Goal: Submit feedback/report problem: Submit feedback/report problem

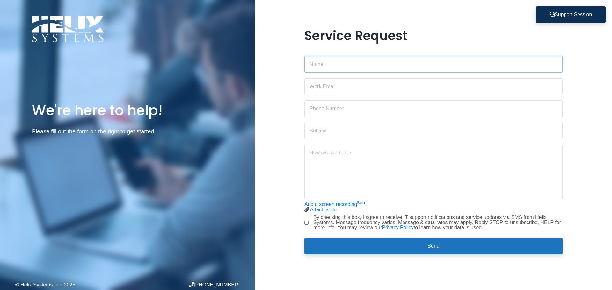
click at [345, 64] on input "text" at bounding box center [434, 64] width 258 height 17
type input "[PERSON_NAME]"
type input "[PERSON_NAME][EMAIL_ADDRESS][DOMAIN_NAME]"
type input "5515803229"
click at [368, 164] on textarea at bounding box center [434, 172] width 258 height 55
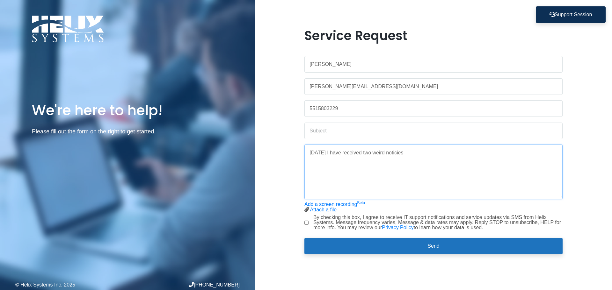
click at [398, 153] on textarea "[DATE] I have received two weird noticies" at bounding box center [434, 172] width 258 height 55
click at [498, 153] on textarea "[DATE] I have received two weird notices, that no one else in my company receiv…" at bounding box center [434, 172] width 258 height 55
click at [497, 152] on textarea "[DATE] I have received two weird notices, that no one else in my company receiv…" at bounding box center [434, 172] width 258 height 55
click at [399, 152] on textarea "[DATE] I have received two weird notices, that no one else in my company receiv…" at bounding box center [434, 172] width 258 height 55
drag, startPoint x: 399, startPoint y: 154, endPoint x: 402, endPoint y: 158, distance: 4.8
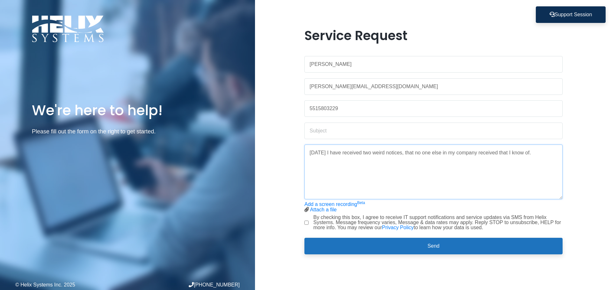
click at [400, 154] on textarea "[DATE] I have received two weird notices, that no one else in my company receiv…" at bounding box center [434, 172] width 258 height 55
click at [400, 151] on textarea "[DATE] I have received two weird notices, that no one else in my company receiv…" at bounding box center [434, 172] width 258 height 55
click at [400, 163] on textarea "[DATE] I have received two weird notices while trying to open two different fil…" at bounding box center [434, 172] width 258 height 55
click at [329, 210] on link "Attach a file" at bounding box center [323, 209] width 27 height 5
click at [326, 211] on link "Attach a file" at bounding box center [323, 209] width 27 height 5
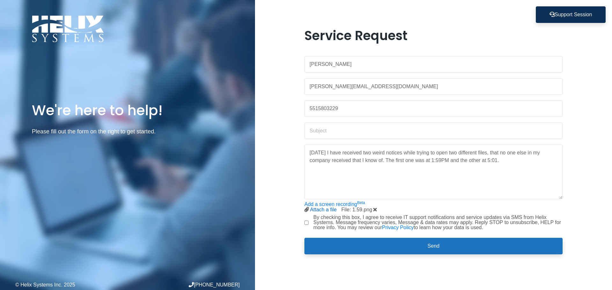
click at [318, 210] on link "Attach a file" at bounding box center [323, 209] width 27 height 5
click at [316, 209] on link "Attach a file" at bounding box center [323, 209] width 27 height 5
click at [498, 161] on textarea "[DATE] I have received two weird notices while trying to open two different fil…" at bounding box center [434, 172] width 258 height 55
click at [503, 164] on textarea "[DATE] I have received two weird notices while trying to open two different fil…" at bounding box center [434, 172] width 258 height 55
type textarea "[DATE] I have received two weird notices while trying to open two different fil…"
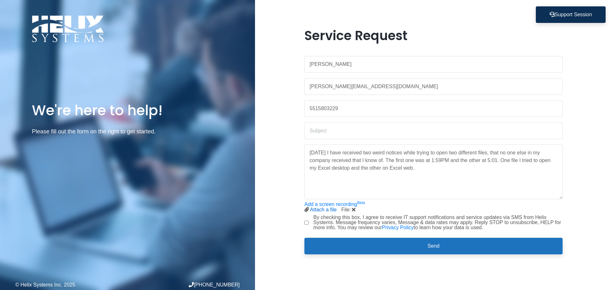
click at [316, 211] on link "Attach a file" at bounding box center [323, 209] width 27 height 5
click at [323, 132] on input "text" at bounding box center [434, 131] width 258 height 17
click at [339, 131] on input "Excel file acess denied" at bounding box center [434, 131] width 258 height 17
click at [384, 128] on input "Excel file access denied" at bounding box center [434, 131] width 258 height 17
type input "Excel file access denied"
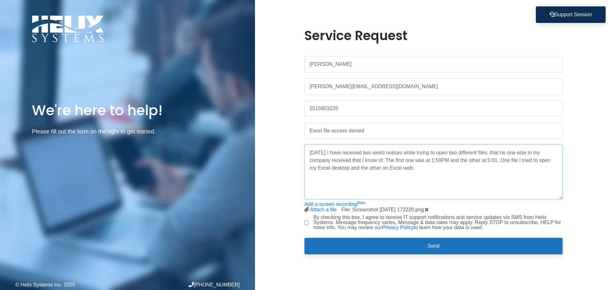
click at [426, 171] on textarea "[DATE] I have received two weird notices while trying to open two different fil…" at bounding box center [434, 172] width 258 height 55
drag, startPoint x: 416, startPoint y: 170, endPoint x: 297, endPoint y: 151, distance: 120.1
click at [297, 151] on div "Service Request [PERSON_NAME] [PERSON_NAME][EMAIL_ADDRESS][DOMAIN_NAME] 5515803…" at bounding box center [433, 145] width 357 height 234
paste textarea ", I received two unusual notices while attempting to open two different files—b…"
drag, startPoint x: 496, startPoint y: 152, endPoint x: 511, endPoint y: 152, distance: 14.4
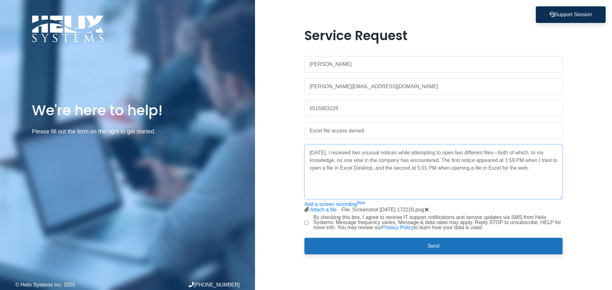
click at [511, 152] on textarea "[DATE], I received two unusual notices while attempting to open two different f…" at bounding box center [434, 172] width 258 height 55
click at [509, 169] on textarea "[DATE], I received two unusual notices while attempting to open two different f…" at bounding box center [434, 172] width 258 height 55
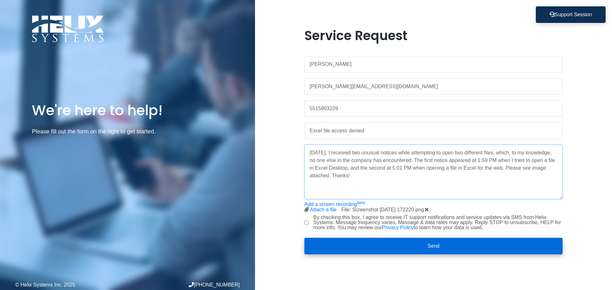
type textarea "[DATE], I received two unusual notices while attempting to open two different f…"
click at [430, 242] on button "Send" at bounding box center [434, 246] width 258 height 17
